Goal: Find specific page/section: Find specific page/section

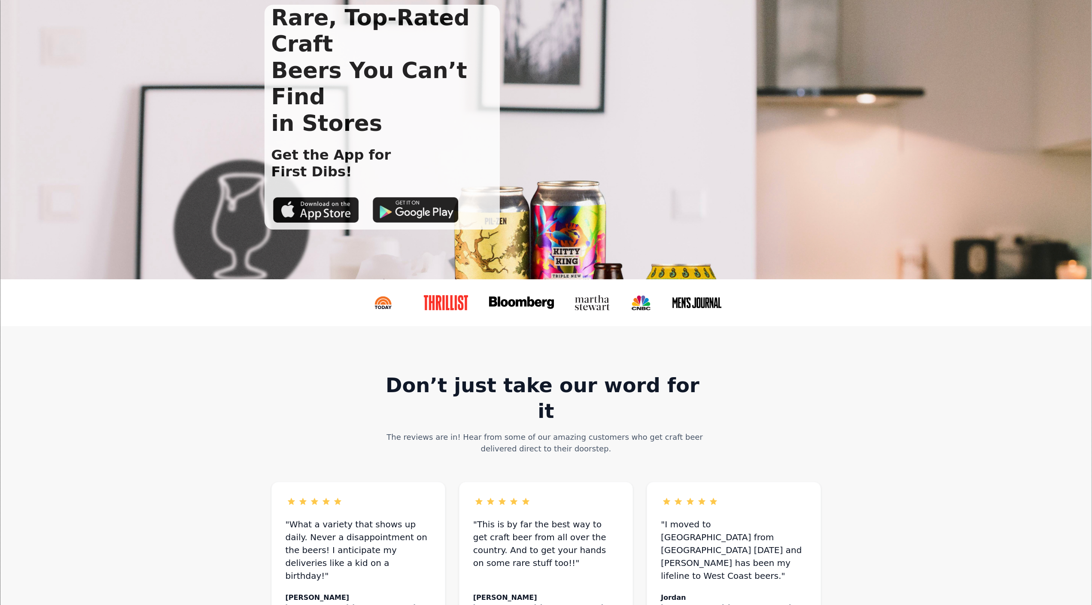
scroll to position [64, 0]
click at [700, 292] on link at bounding box center [700, 302] width 71 height 27
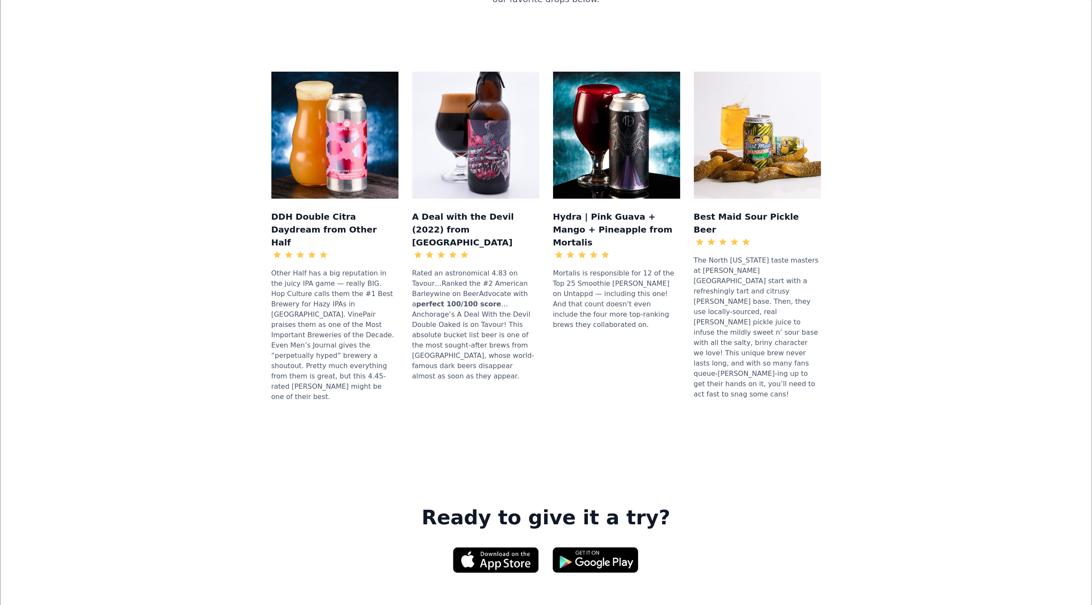
scroll to position [1102, 0]
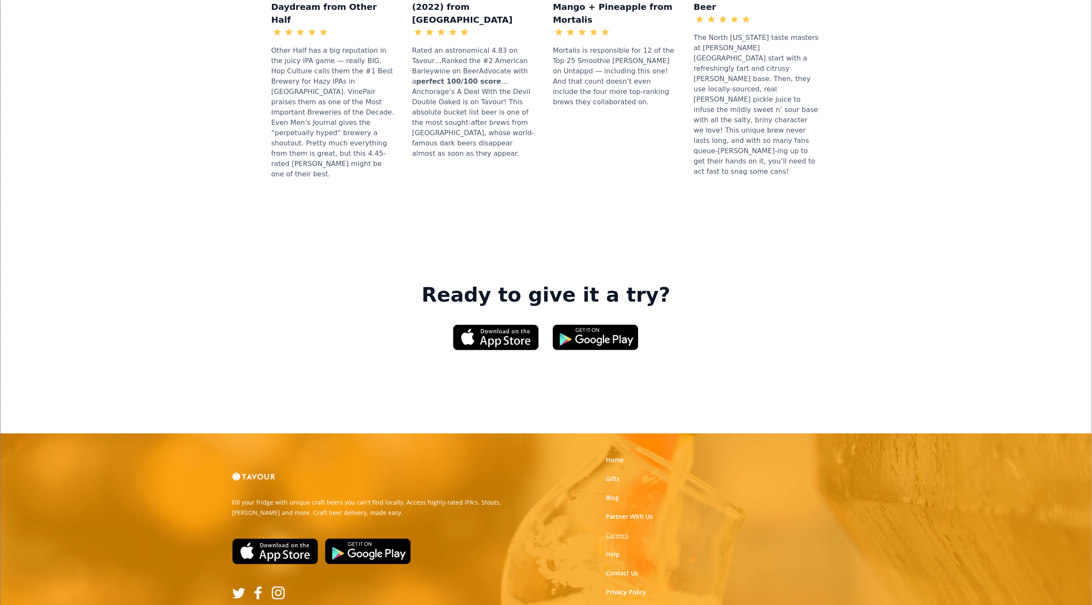
click at [613, 531] on strong "Careers" at bounding box center [617, 535] width 22 height 8
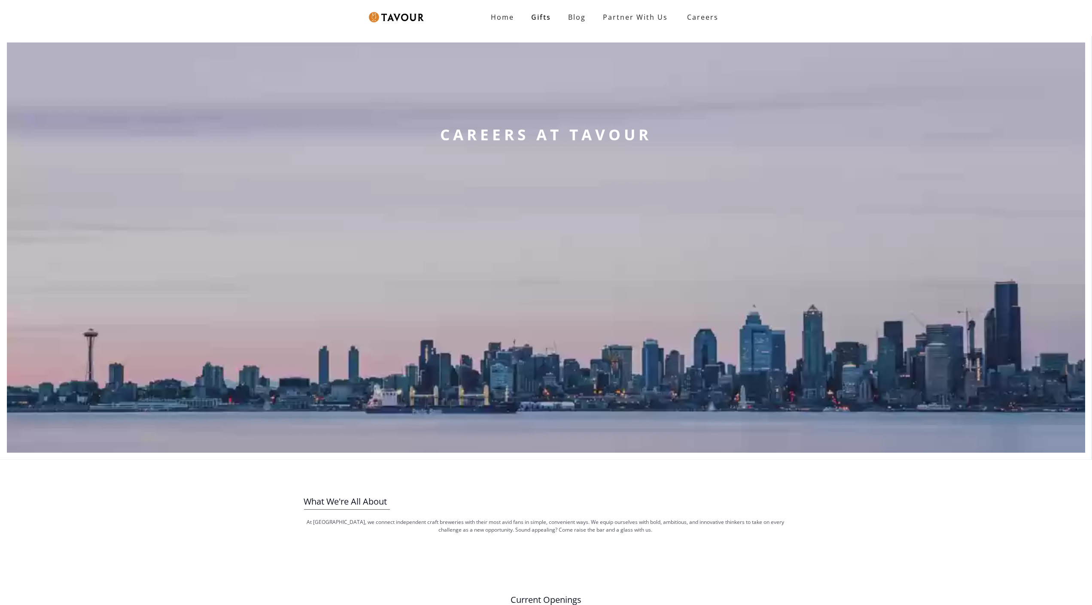
click at [613, 417] on div "CAREERS AT TAVOUR" at bounding box center [546, 248] width 225 height 410
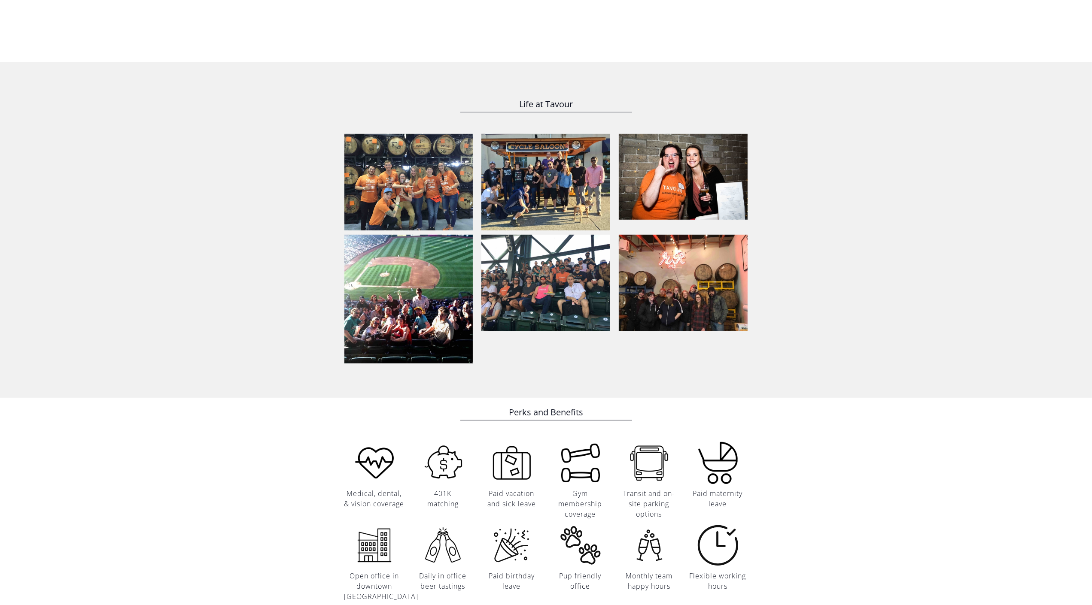
scroll to position [689, 0]
